Goal: Information Seeking & Learning: Learn about a topic

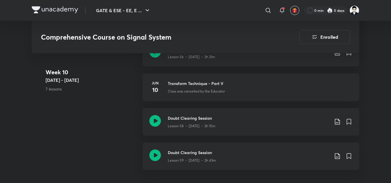
scroll to position [2807, 0]
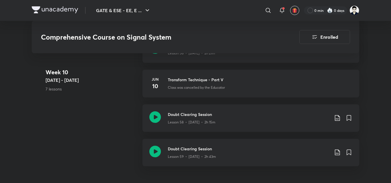
click at [234, 145] on div "Doubt Clearing Session Lesson 59 • [DATE] • 2h 43m" at bounding box center [251, 152] width 217 height 27
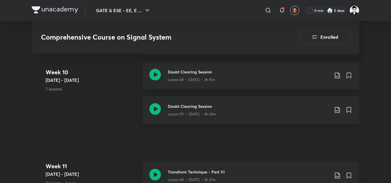
scroll to position [2807, 0]
